Goal: Navigation & Orientation: Find specific page/section

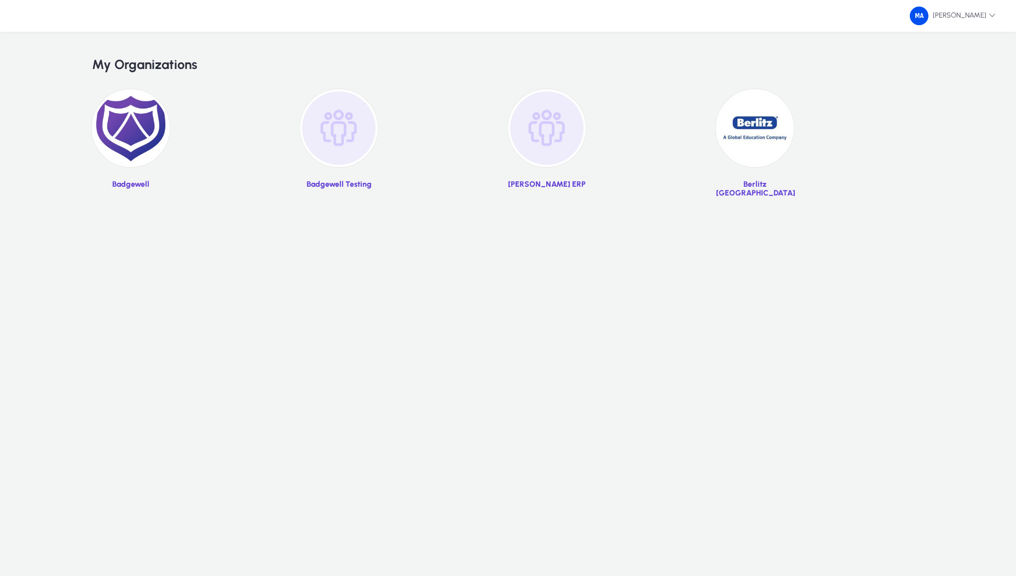
click at [569, 141] on img at bounding box center [547, 128] width 78 height 78
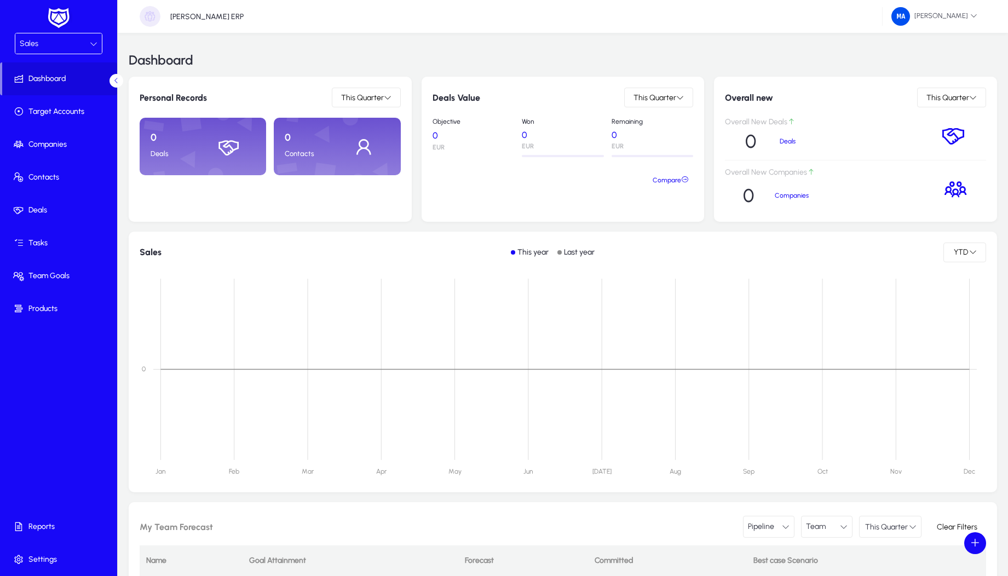
click at [59, 49] on div "Sales" at bounding box center [55, 44] width 70 height 14
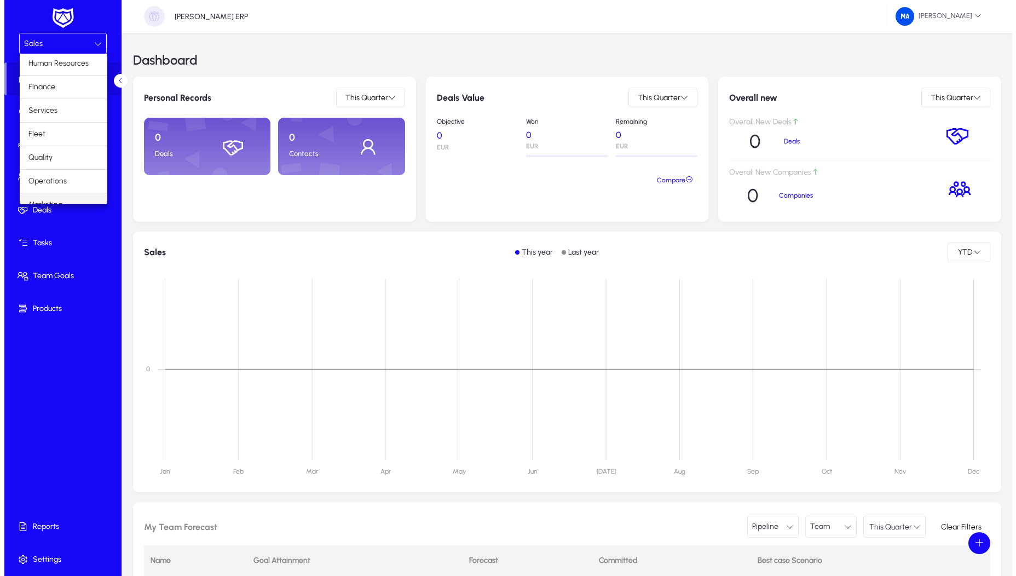
scroll to position [37, 0]
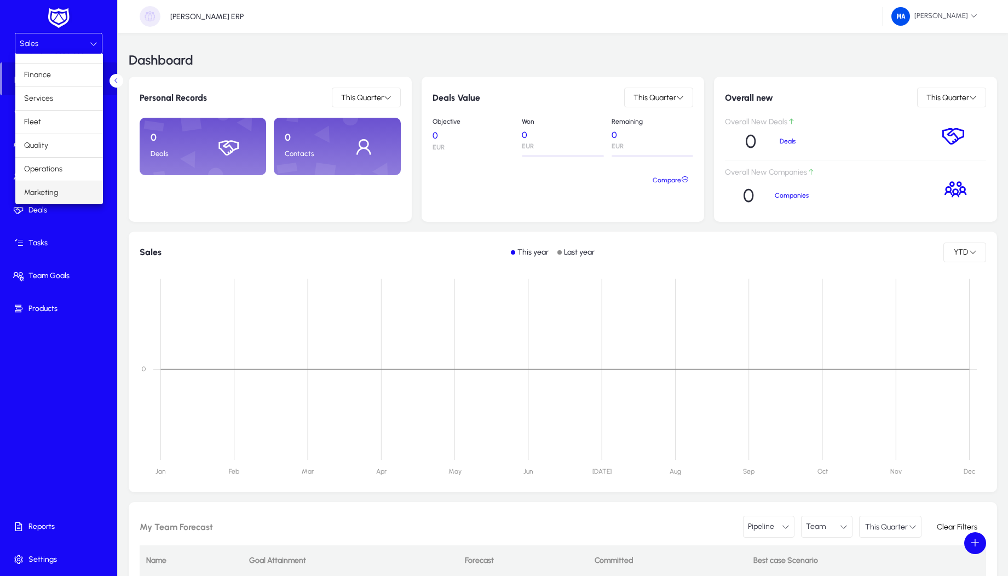
click at [57, 188] on span "Marketing" at bounding box center [41, 192] width 34 height 13
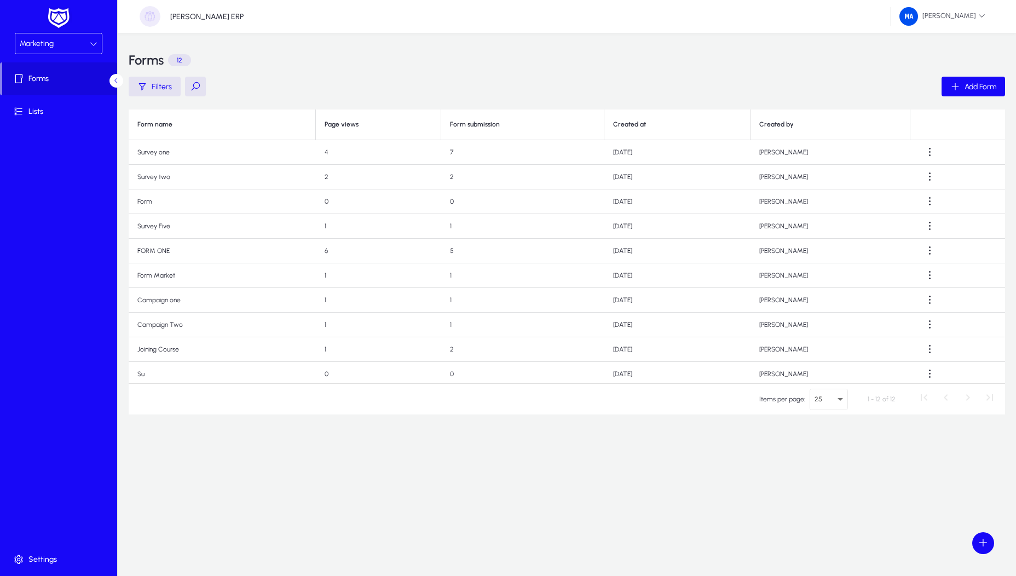
click at [62, 43] on div "Marketing" at bounding box center [55, 44] width 70 height 14
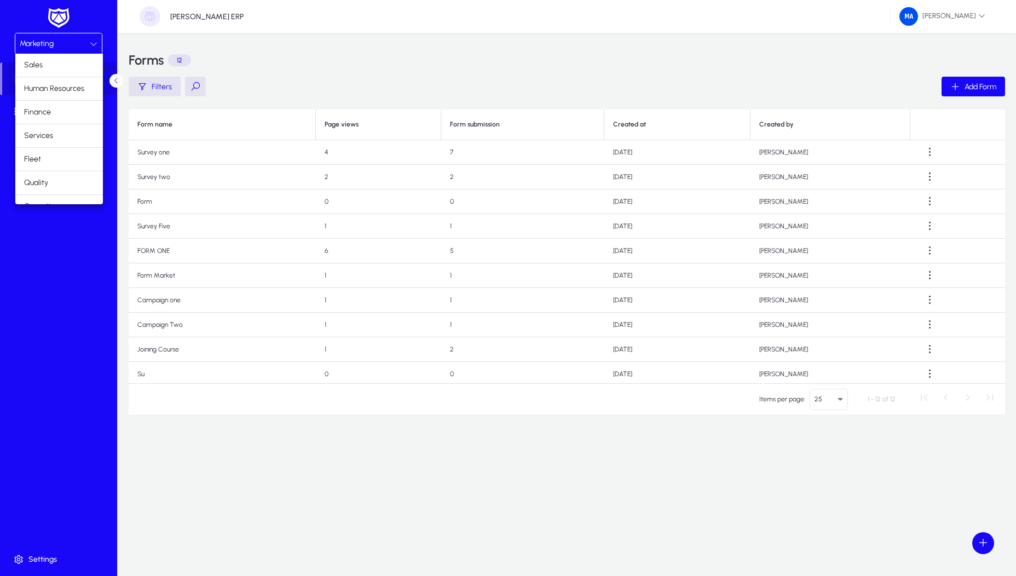
scroll to position [37, 0]
click at [62, 165] on mat-option "Operations" at bounding box center [59, 169] width 88 height 23
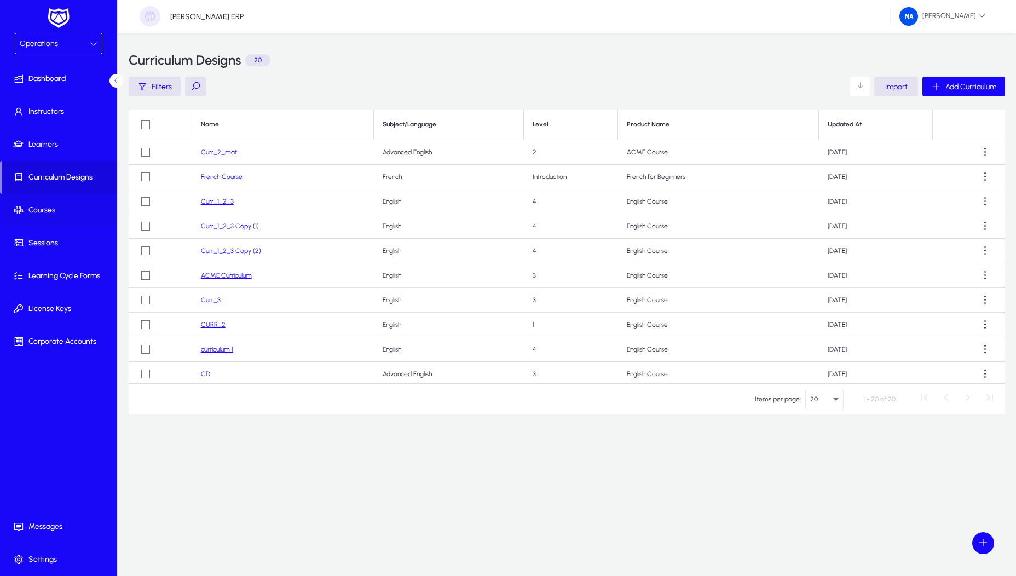
click at [64, 211] on span "Courses" at bounding box center [60, 210] width 117 height 11
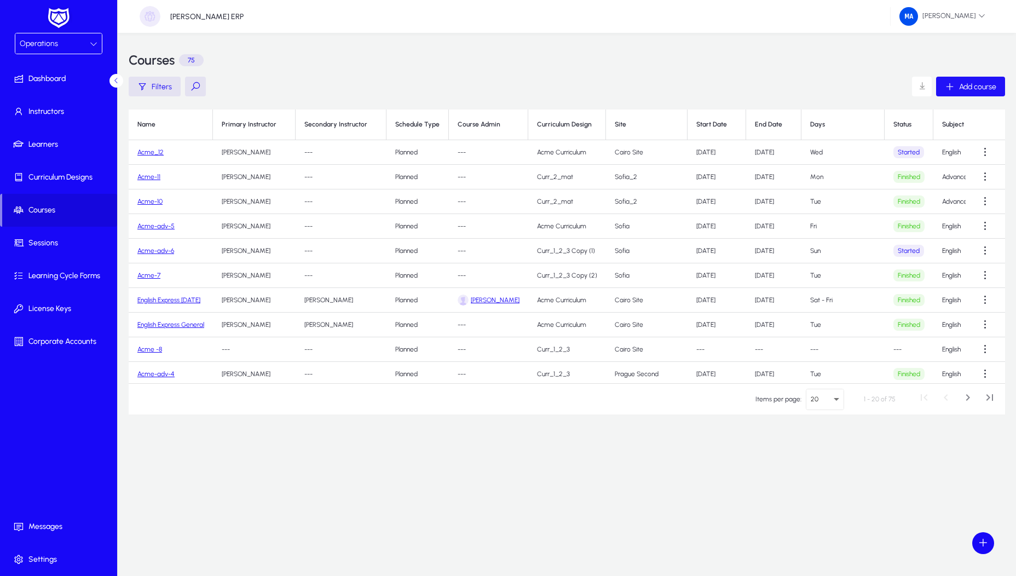
click at [979, 91] on span "Add course" at bounding box center [977, 86] width 37 height 9
click at [967, 76] on span "button" at bounding box center [970, 86] width 69 height 26
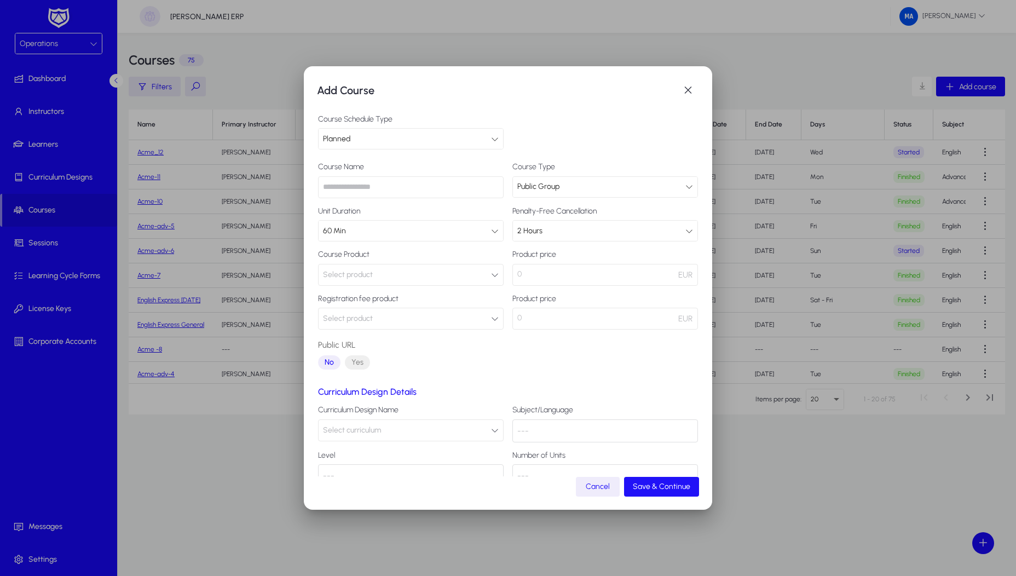
click at [651, 484] on span "Save & Continue" at bounding box center [661, 486] width 57 height 9
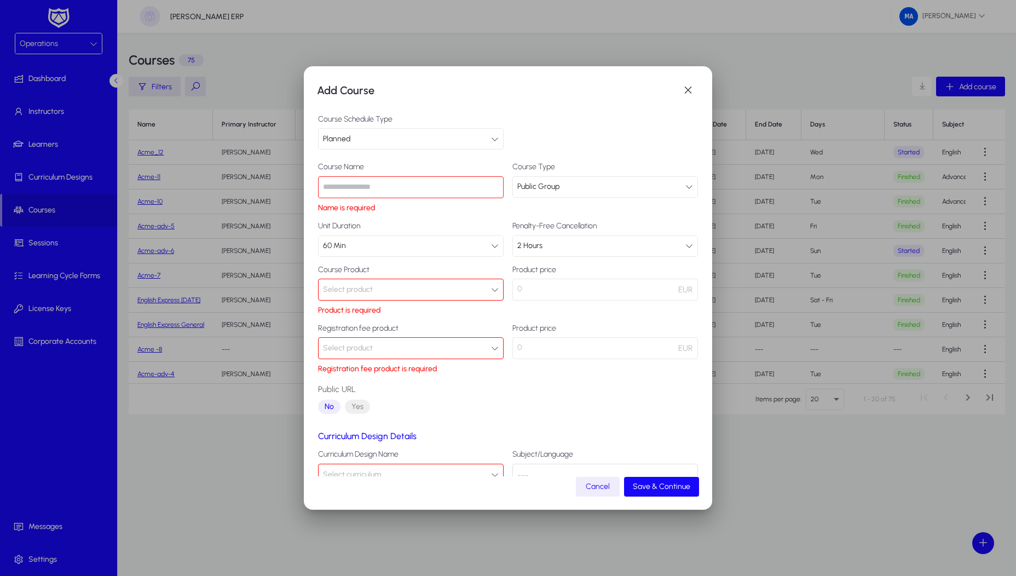
click at [462, 353] on button "Select product" at bounding box center [411, 348] width 186 height 22
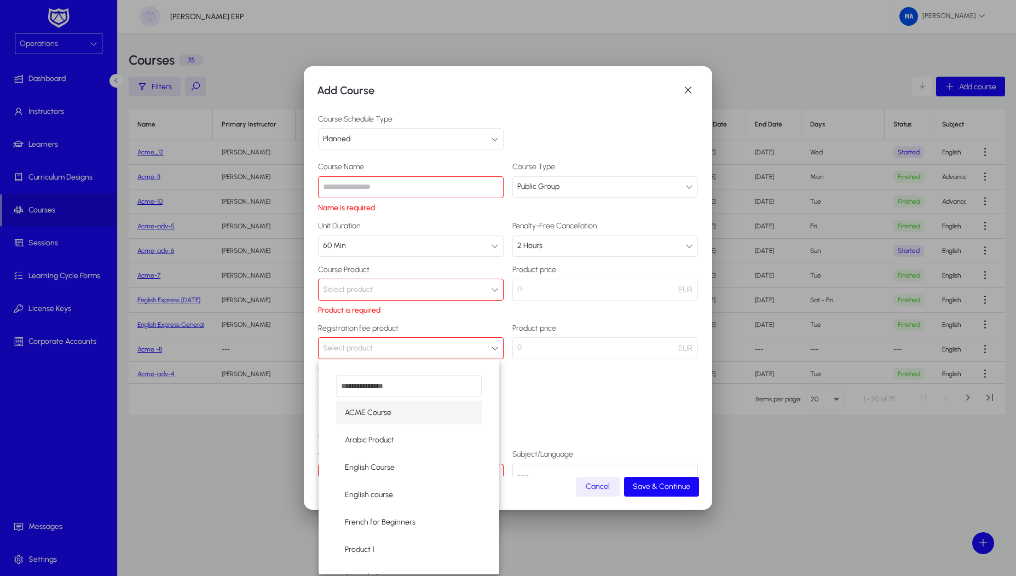
click at [508, 382] on div at bounding box center [508, 288] width 1016 height 576
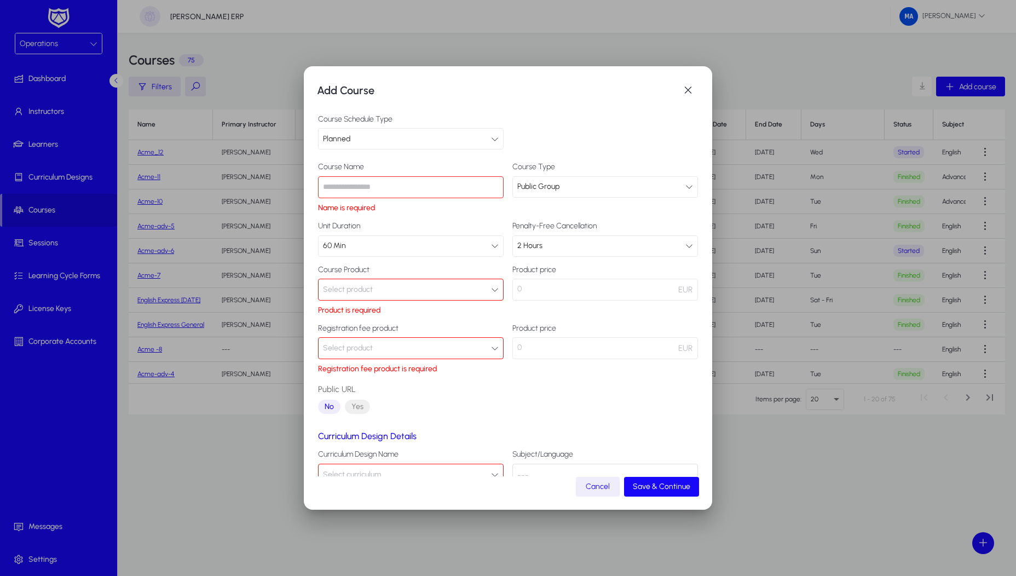
click at [616, 367] on div "Product price 0 EUR" at bounding box center [605, 349] width 186 height 50
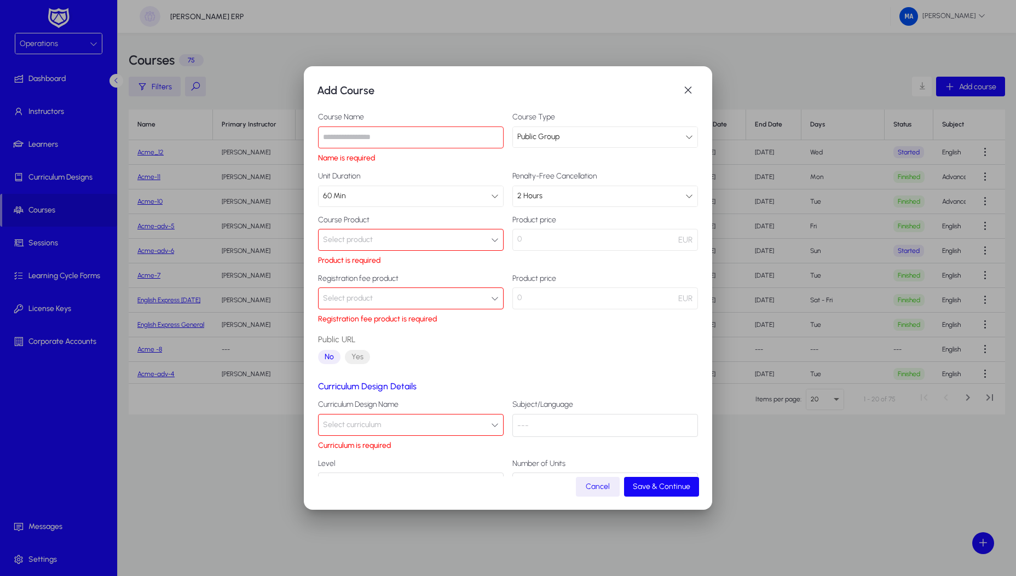
scroll to position [86, 0]
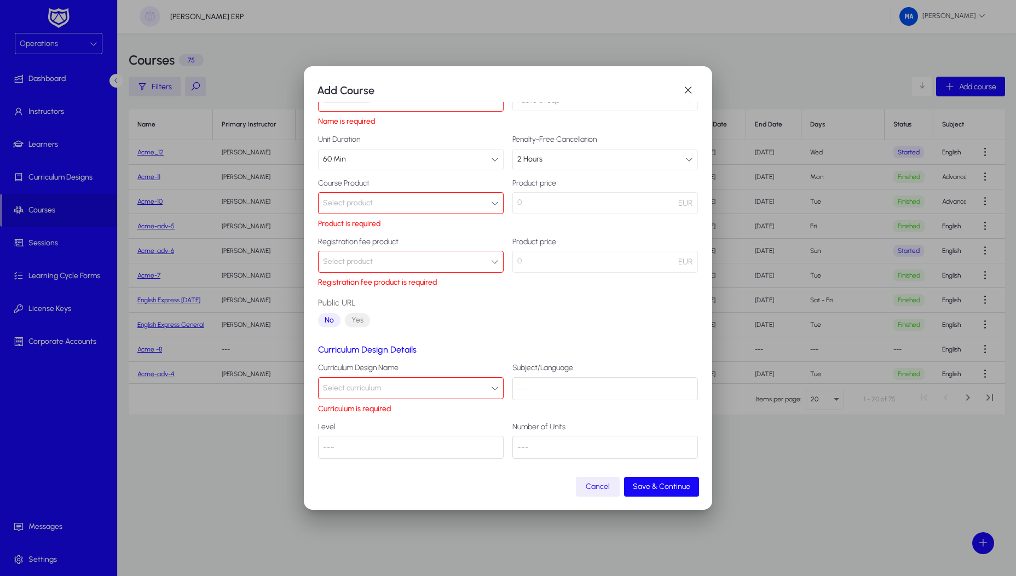
click at [774, 463] on div at bounding box center [508, 288] width 1016 height 576
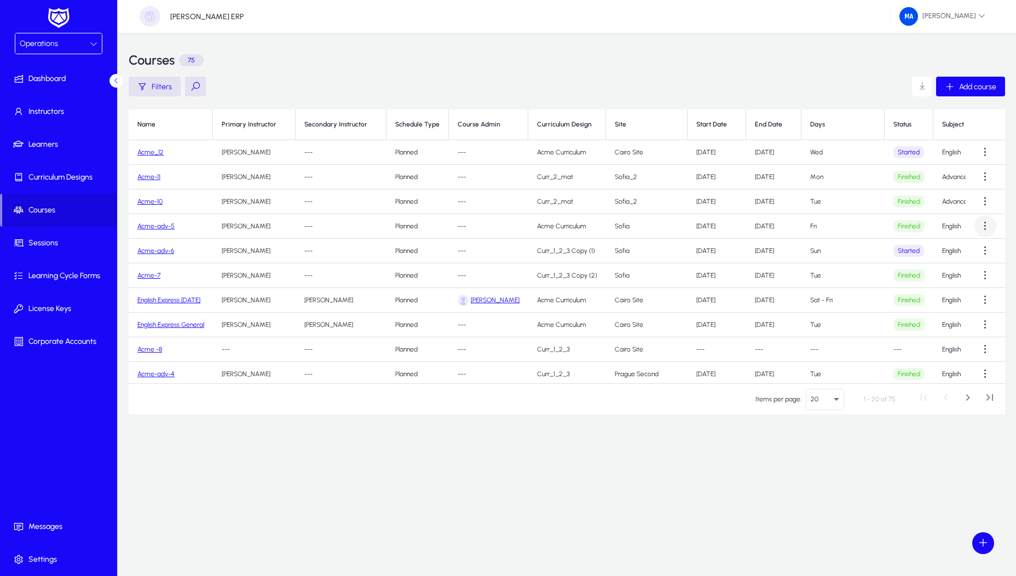
click at [974, 228] on span at bounding box center [985, 226] width 22 height 22
click at [963, 246] on button "Edit" at bounding box center [960, 252] width 61 height 23
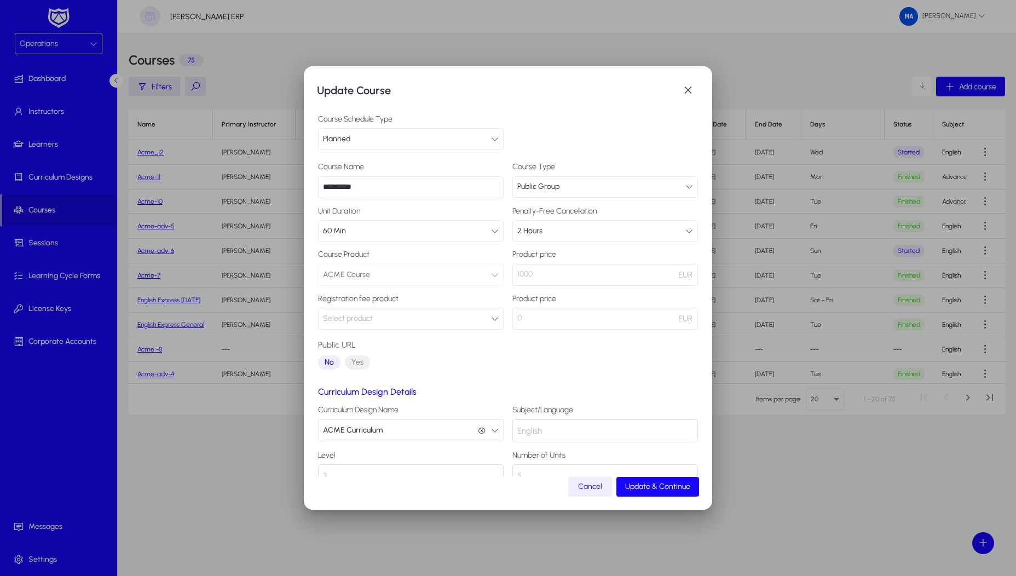
click at [418, 318] on button "Select product" at bounding box center [411, 319] width 186 height 22
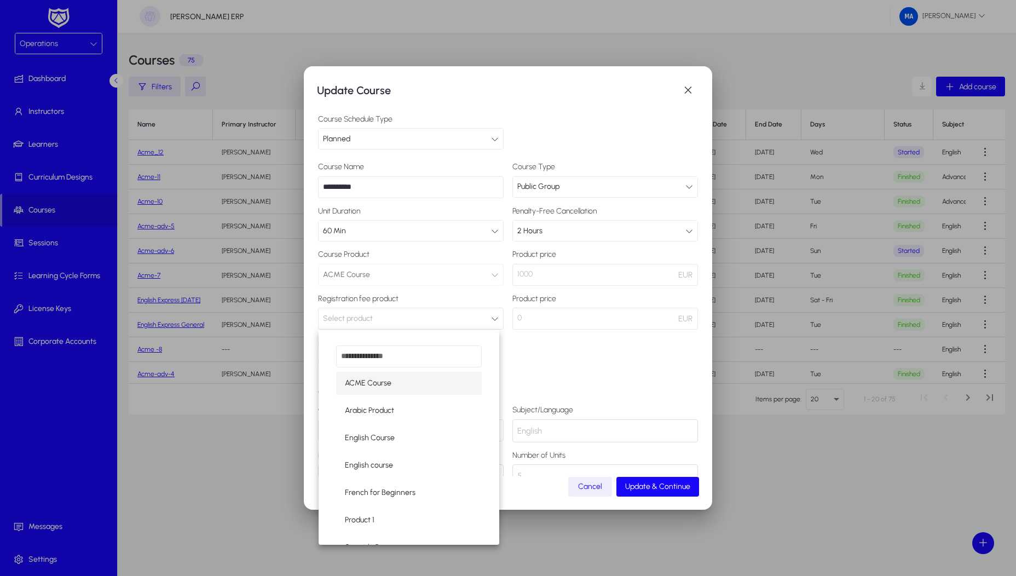
click at [408, 393] on mat-option "ACME Course" at bounding box center [409, 383] width 146 height 23
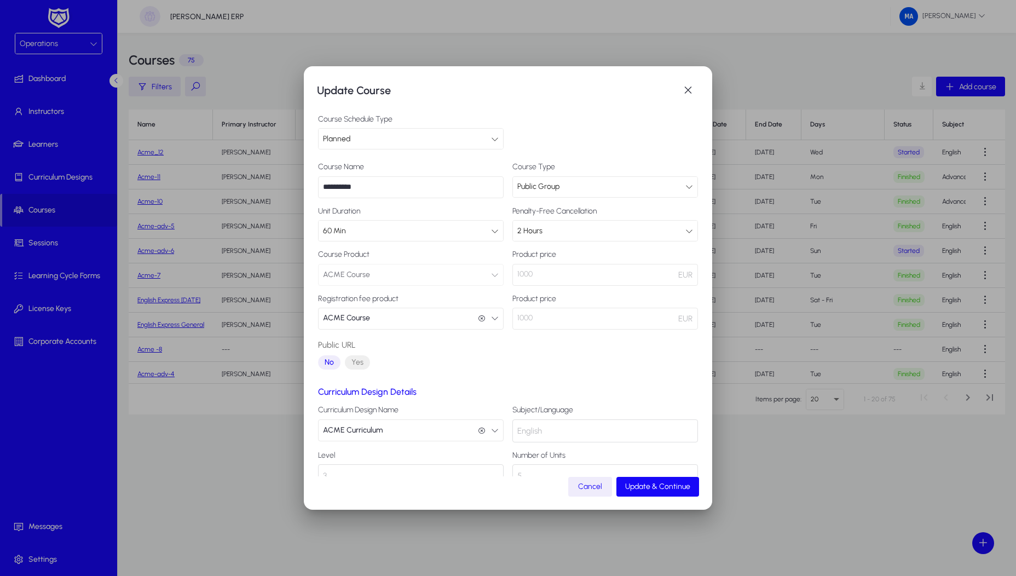
click at [644, 367] on div "**********" at bounding box center [508, 268] width 380 height 211
click at [688, 83] on span "button" at bounding box center [688, 90] width 22 height 22
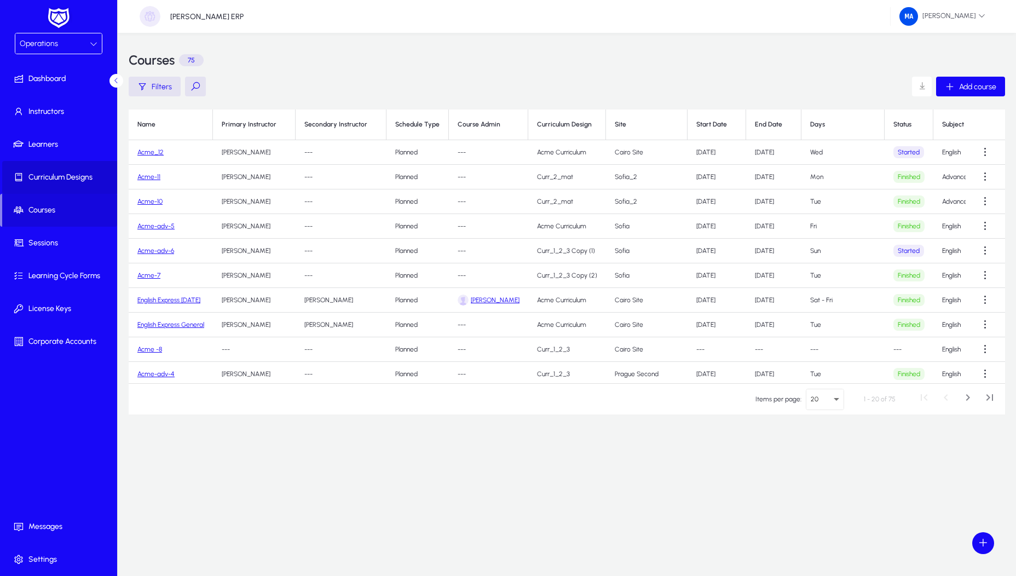
click at [51, 171] on span at bounding box center [60, 177] width 117 height 26
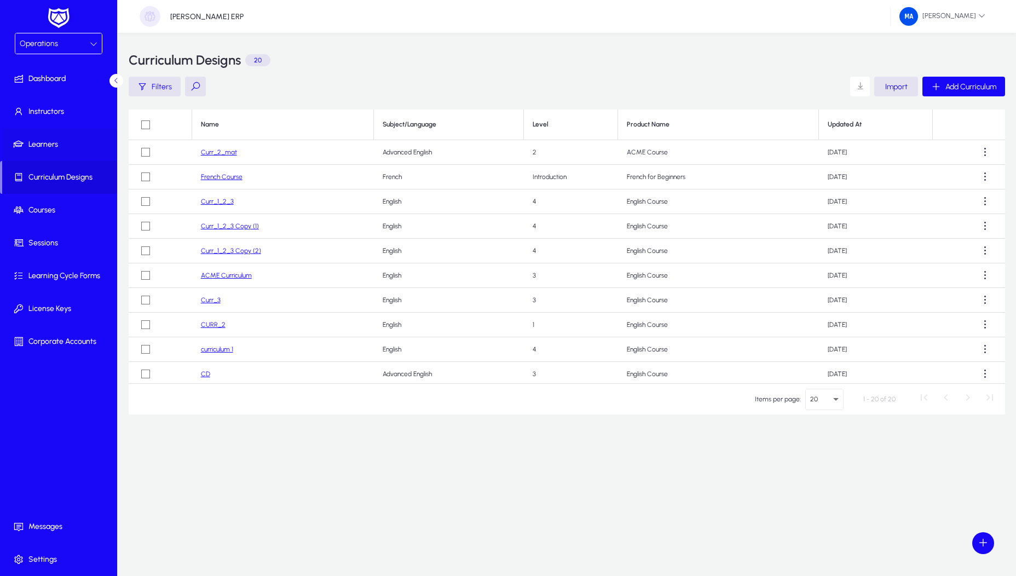
click at [51, 146] on span "Learners" at bounding box center [60, 144] width 117 height 11
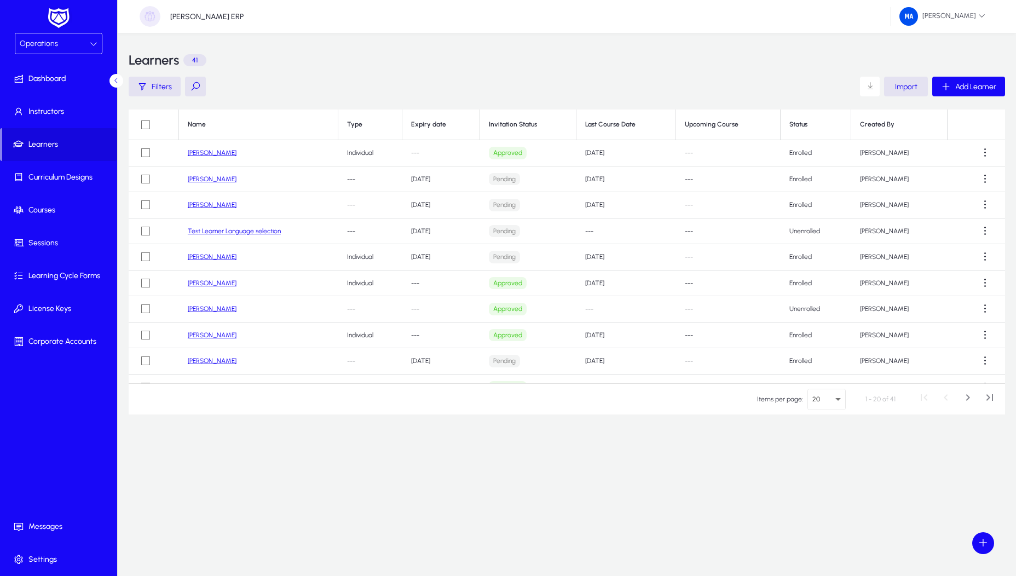
click at [50, 44] on span "Operations" at bounding box center [39, 43] width 38 height 9
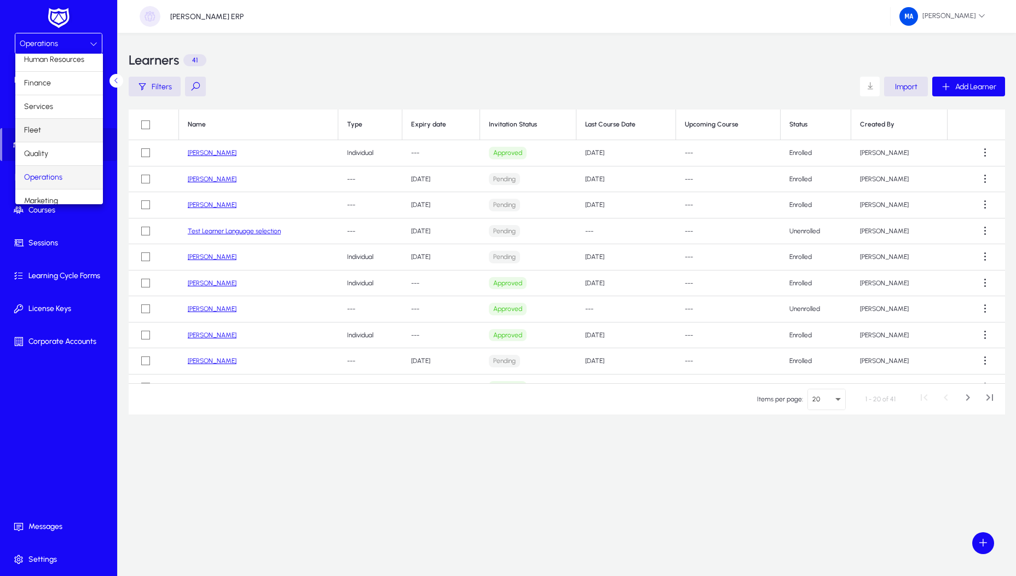
scroll to position [37, 0]
click at [53, 80] on mat-option "Finance" at bounding box center [59, 75] width 88 height 23
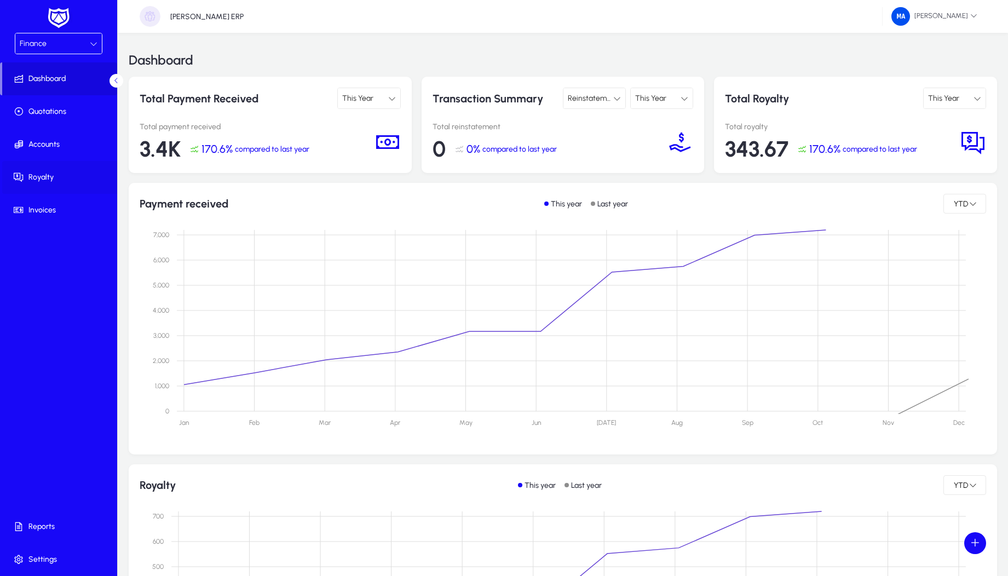
click at [56, 165] on span at bounding box center [60, 177] width 117 height 26
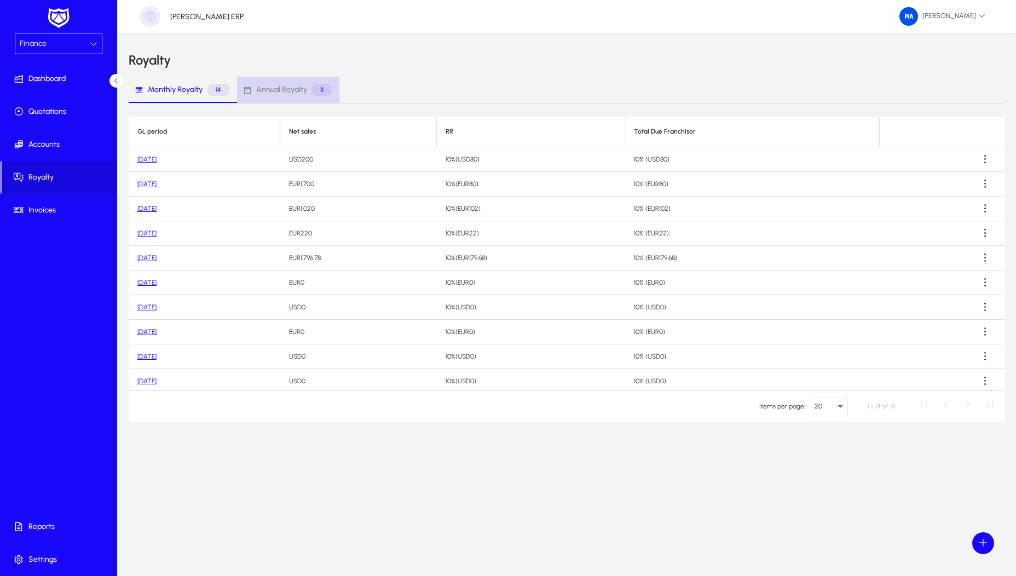
click at [280, 96] on span "Annual Royalty 3" at bounding box center [288, 90] width 90 height 26
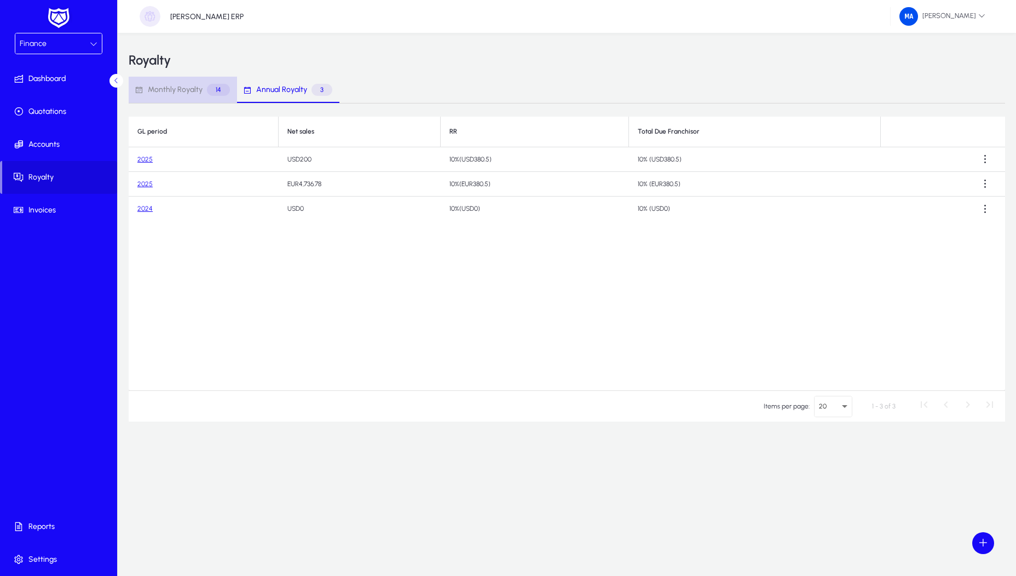
click at [189, 89] on span "Monthly Royalty" at bounding box center [175, 90] width 55 height 8
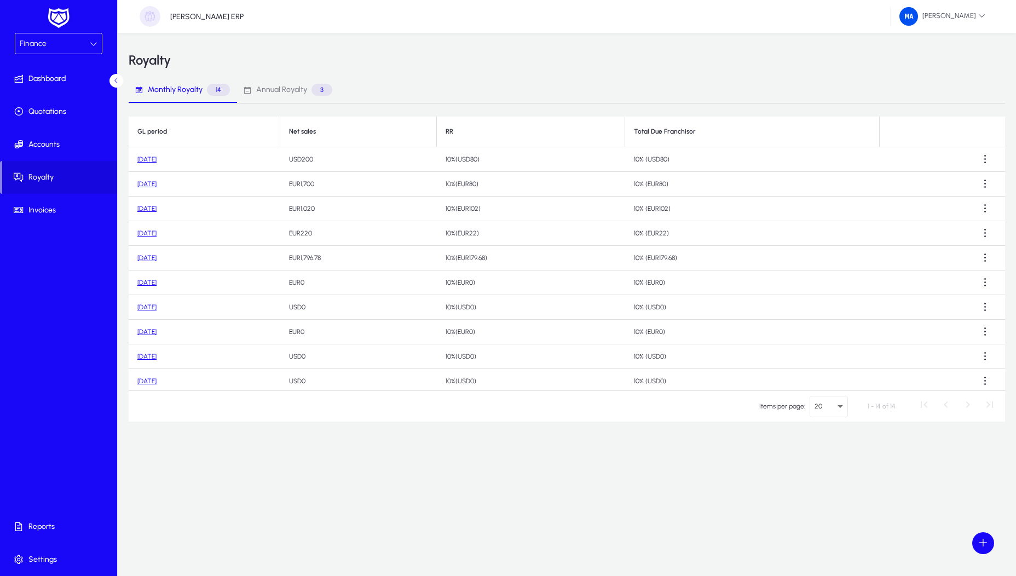
click at [257, 91] on span "Annual Royalty" at bounding box center [281, 90] width 51 height 8
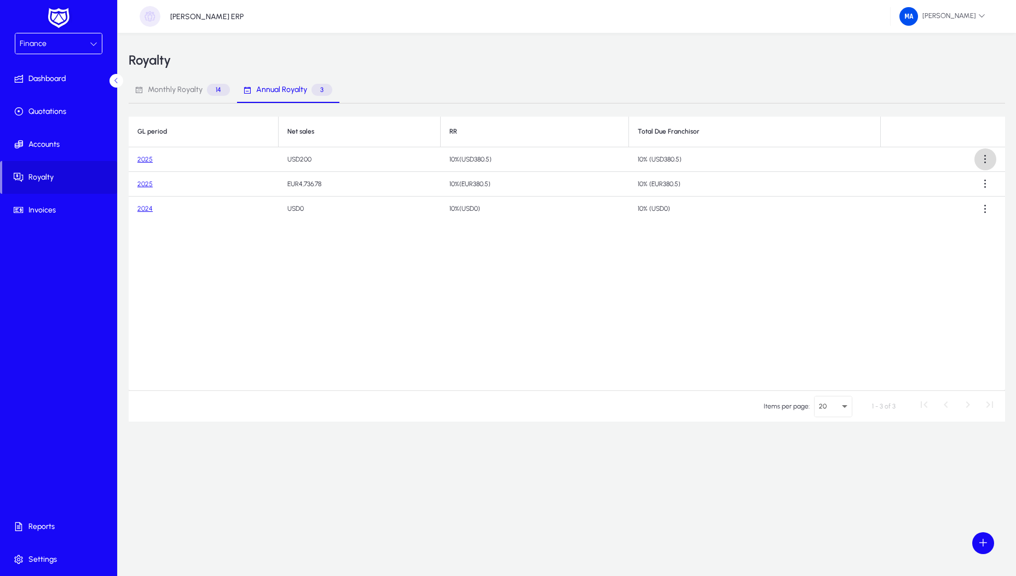
click at [990, 165] on span at bounding box center [985, 159] width 22 height 22
click at [968, 177] on button "Download report" at bounding box center [963, 186] width 67 height 23
click at [199, 89] on span "Monthly Royalty" at bounding box center [175, 90] width 55 height 8
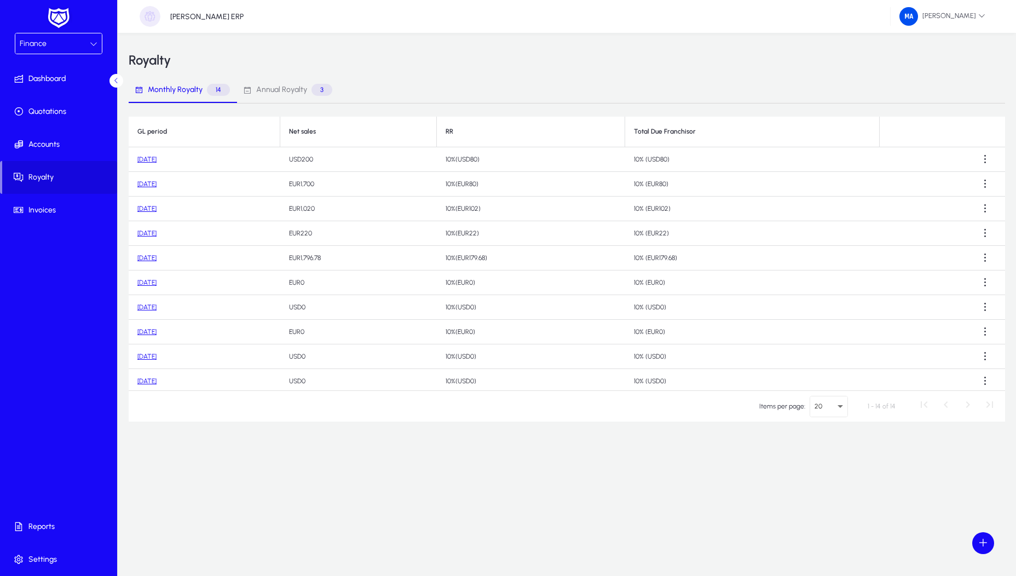
click at [261, 90] on span "Annual Royalty" at bounding box center [281, 90] width 51 height 8
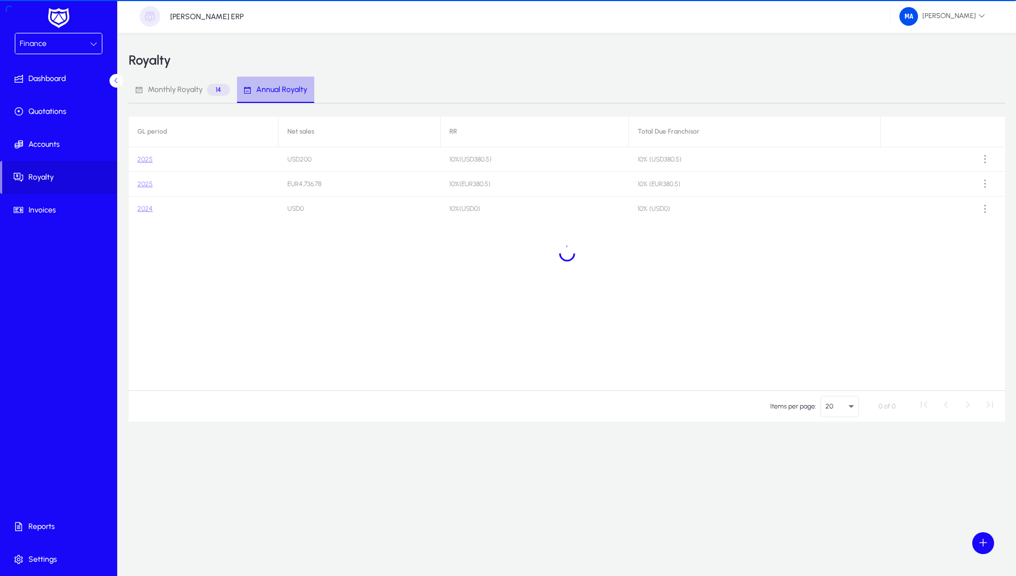
click at [261, 90] on span "Annual Royalty" at bounding box center [281, 90] width 51 height 8
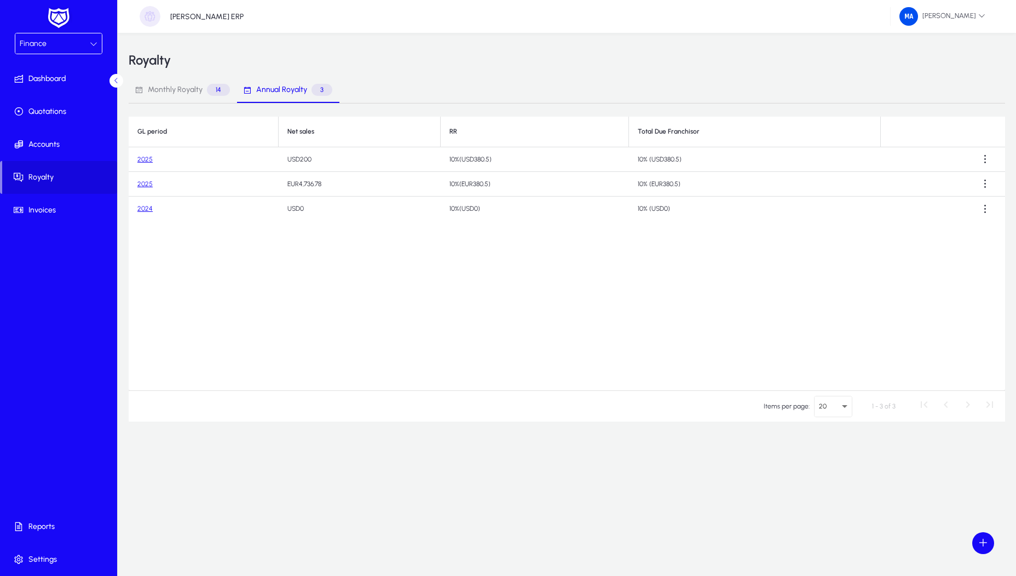
click at [184, 88] on span "Monthly Royalty" at bounding box center [175, 90] width 55 height 8
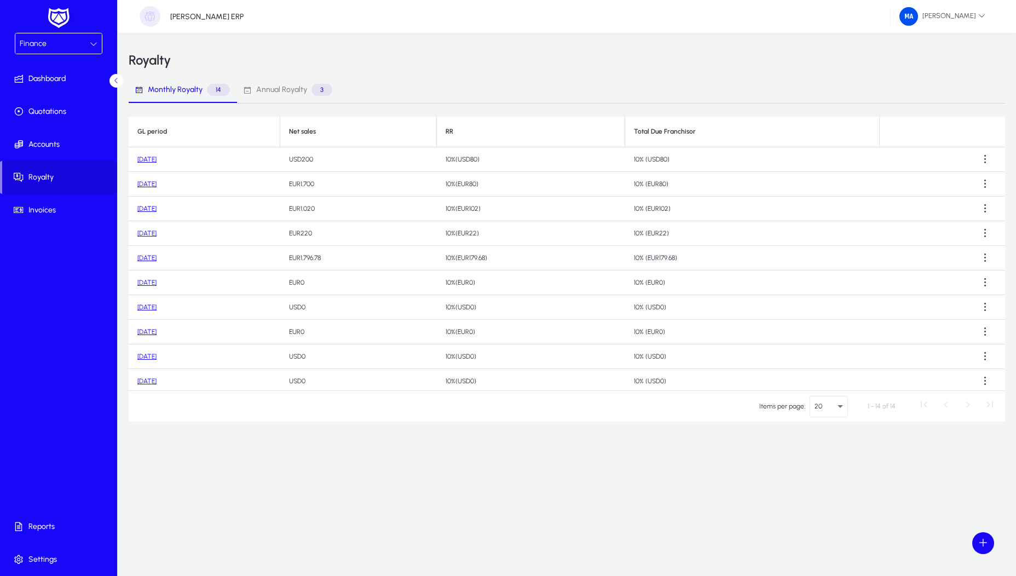
click at [273, 88] on span "Annual Royalty" at bounding box center [281, 90] width 51 height 8
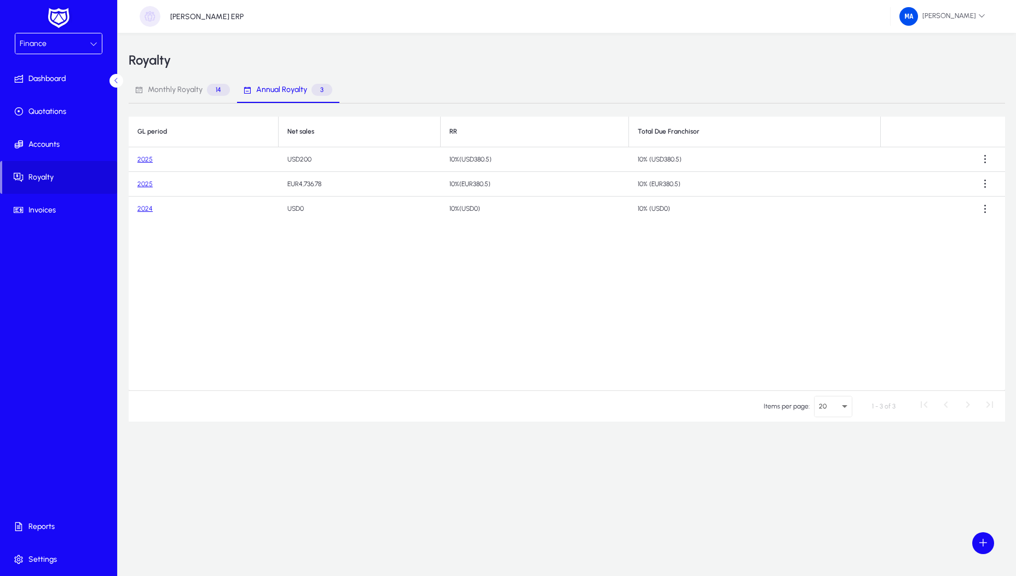
click at [149, 186] on link "2025" at bounding box center [144, 184] width 15 height 8
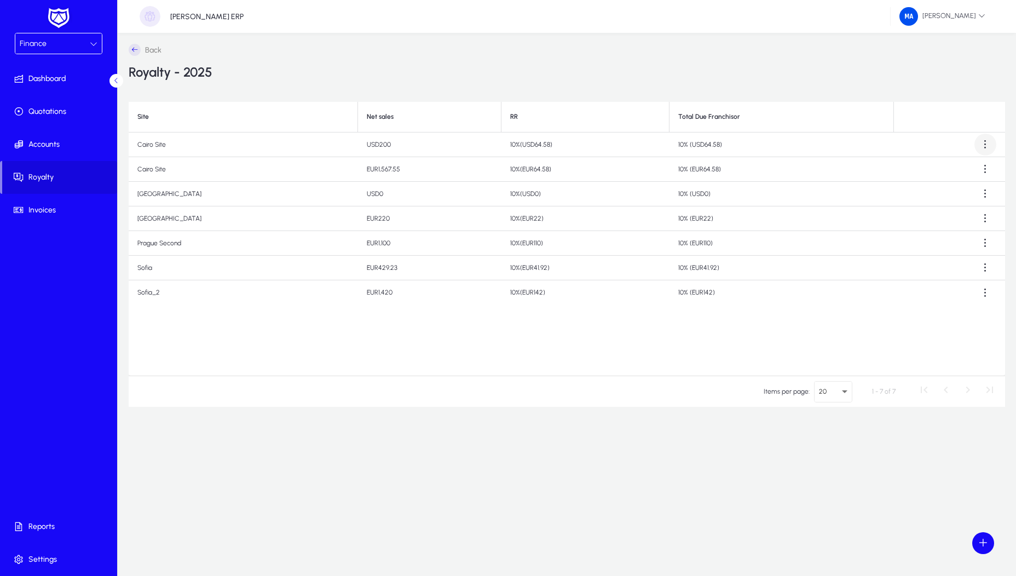
click at [986, 140] on span at bounding box center [985, 145] width 22 height 22
click at [986, 140] on body "Finance Dashboard Quotations Accounts Royalty Invoices Reports Settings GENNIE …" at bounding box center [508, 288] width 1016 height 576
click at [957, 167] on span "Download report" at bounding box center [962, 171] width 49 height 10
click at [47, 561] on span "Settings" at bounding box center [60, 559] width 117 height 11
click at [63, 40] on div "Finance" at bounding box center [55, 44] width 70 height 14
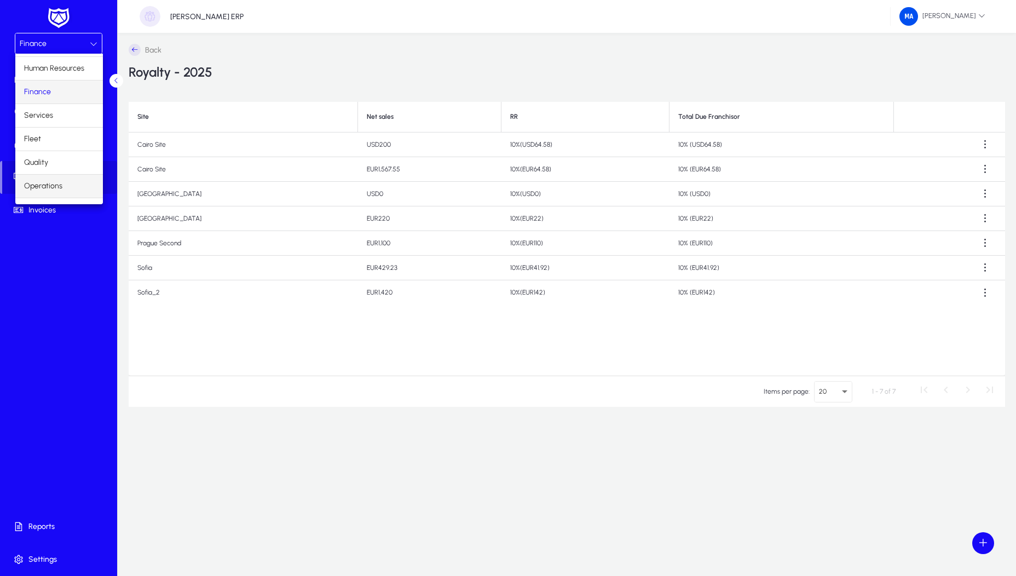
scroll to position [37, 0]
click at [71, 189] on mat-option "Marketing" at bounding box center [59, 192] width 88 height 23
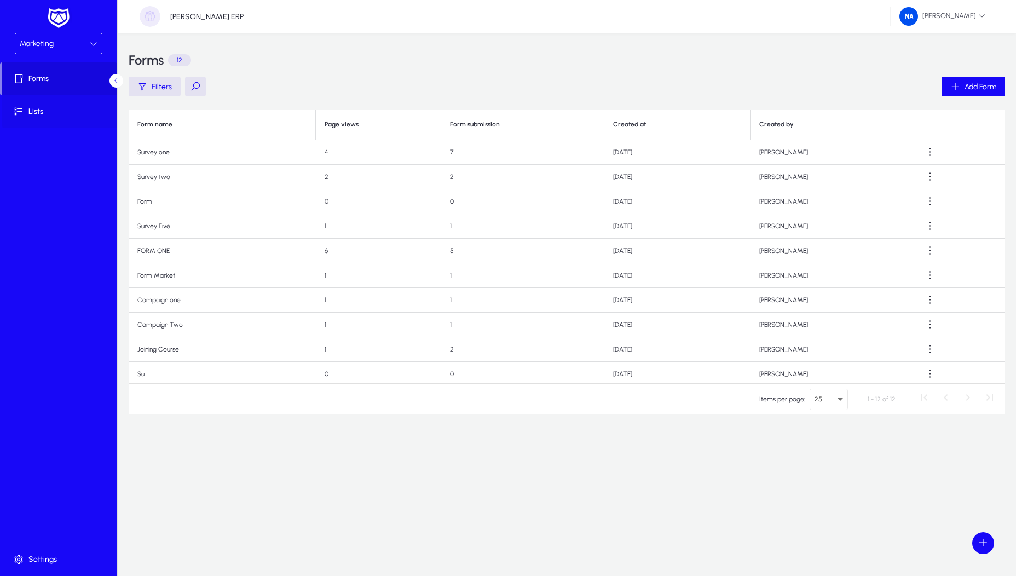
click at [66, 119] on span at bounding box center [60, 112] width 117 height 26
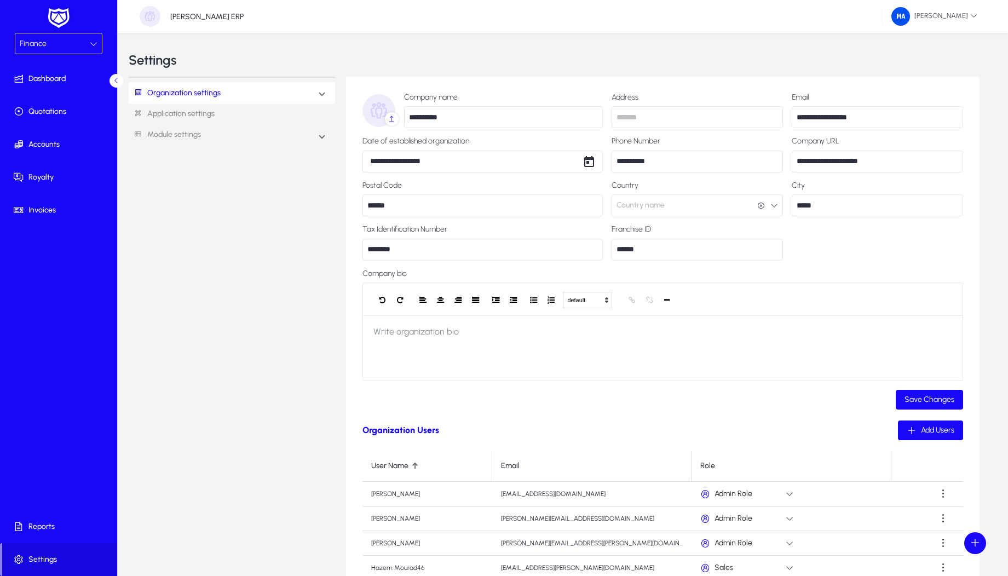
click at [199, 95] on link "Organization settings" at bounding box center [175, 93] width 92 height 20
click at [160, 177] on link "Sites" at bounding box center [152, 181] width 20 height 13
